Goal: Information Seeking & Learning: Learn about a topic

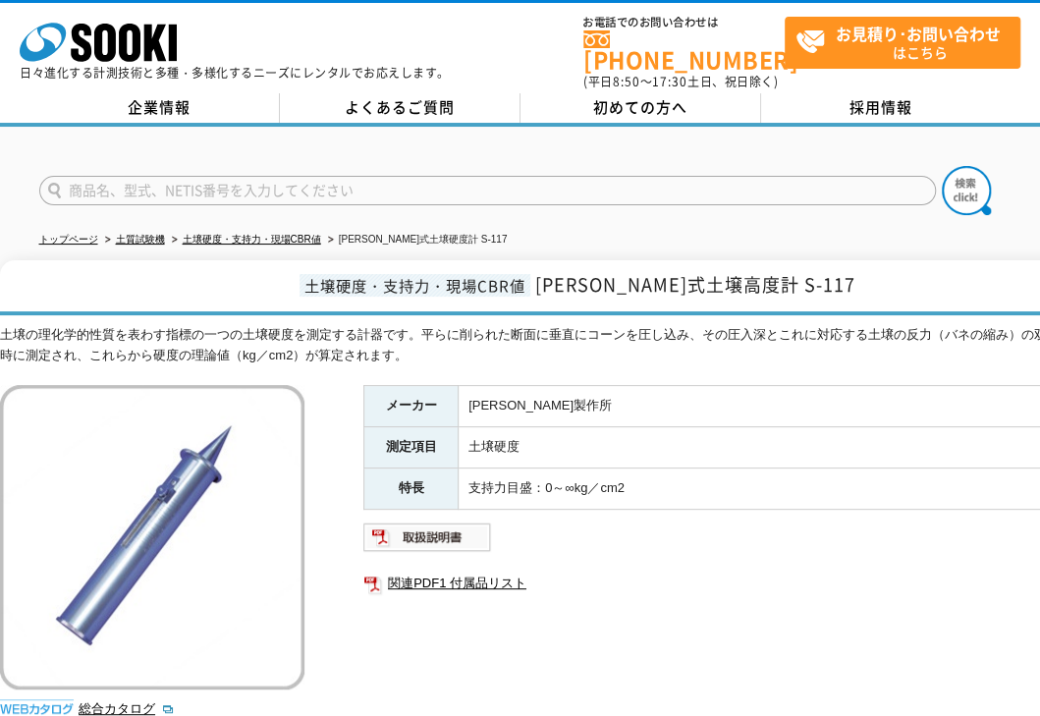
click at [394, 636] on div "メーカー [PERSON_NAME]製作所 測定項目 土壌硬度 特長 支持力目盛：0～∞kg／cm2 関連PDF1 付属品リスト" at bounding box center [756, 596] width 786 height 422
drag, startPoint x: 922, startPoint y: 417, endPoint x: 835, endPoint y: 323, distance: 128.6
click at [922, 427] on td "土壌硬度" at bounding box center [804, 447] width 691 height 41
drag, startPoint x: 597, startPoint y: 275, endPoint x: 813, endPoint y: 261, distance: 216.6
click at [813, 261] on h1 "土壌硬度・支持力・現場CBR値 [PERSON_NAME]式土壌高度計 S-117" at bounding box center [574, 287] width 1149 height 55
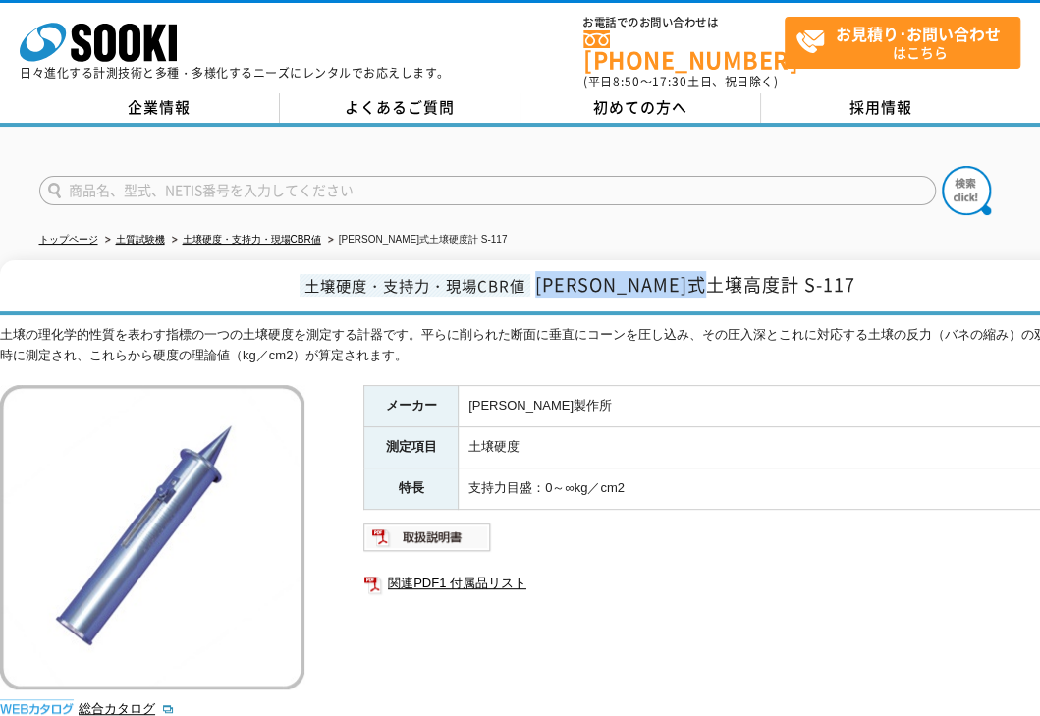
copy span "[PERSON_NAME]式土壌高度計 S-117"
drag, startPoint x: 682, startPoint y: 551, endPoint x: 678, endPoint y: 538, distance: 13.4
click at [682, 561] on ul "関連PDF1 付属品リスト" at bounding box center [756, 583] width 786 height 45
click at [711, 522] on ul at bounding box center [756, 537] width 786 height 31
click at [680, 616] on div "メーカー [PERSON_NAME]製作所 測定項目 土壌硬度 特長 支持力目盛：0～∞kg／cm2 関連PDF1 付属品リスト" at bounding box center [756, 596] width 786 height 422
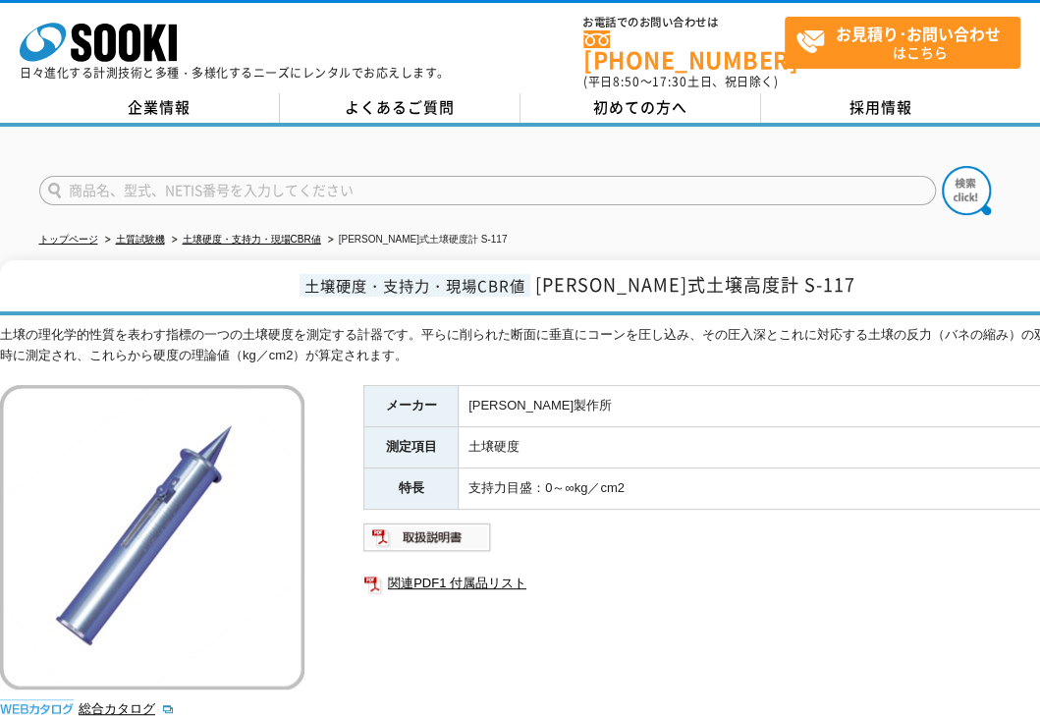
click at [702, 539] on div "メーカー [PERSON_NAME]製作所 測定項目 土壌硬度 特長 支持力目盛：0～∞kg／cm2 関連PDF1 付属品リスト" at bounding box center [756, 596] width 786 height 422
click at [659, 409] on td "[PERSON_NAME]製作所" at bounding box center [804, 406] width 691 height 41
drag, startPoint x: 951, startPoint y: 507, endPoint x: 910, endPoint y: 355, distance: 157.8
click at [951, 522] on ul at bounding box center [756, 537] width 786 height 31
drag, startPoint x: 712, startPoint y: 437, endPoint x: 713, endPoint y: 421, distance: 15.7
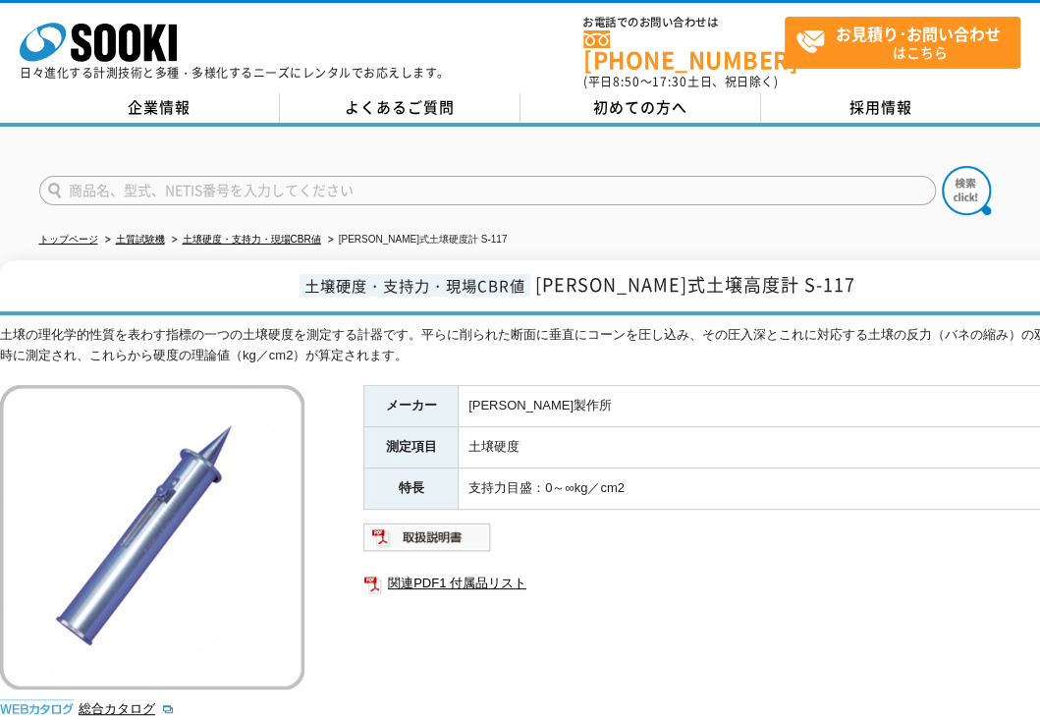
click at [712, 433] on td "土壌硬度" at bounding box center [804, 447] width 691 height 41
